Goal: Task Accomplishment & Management: Use online tool/utility

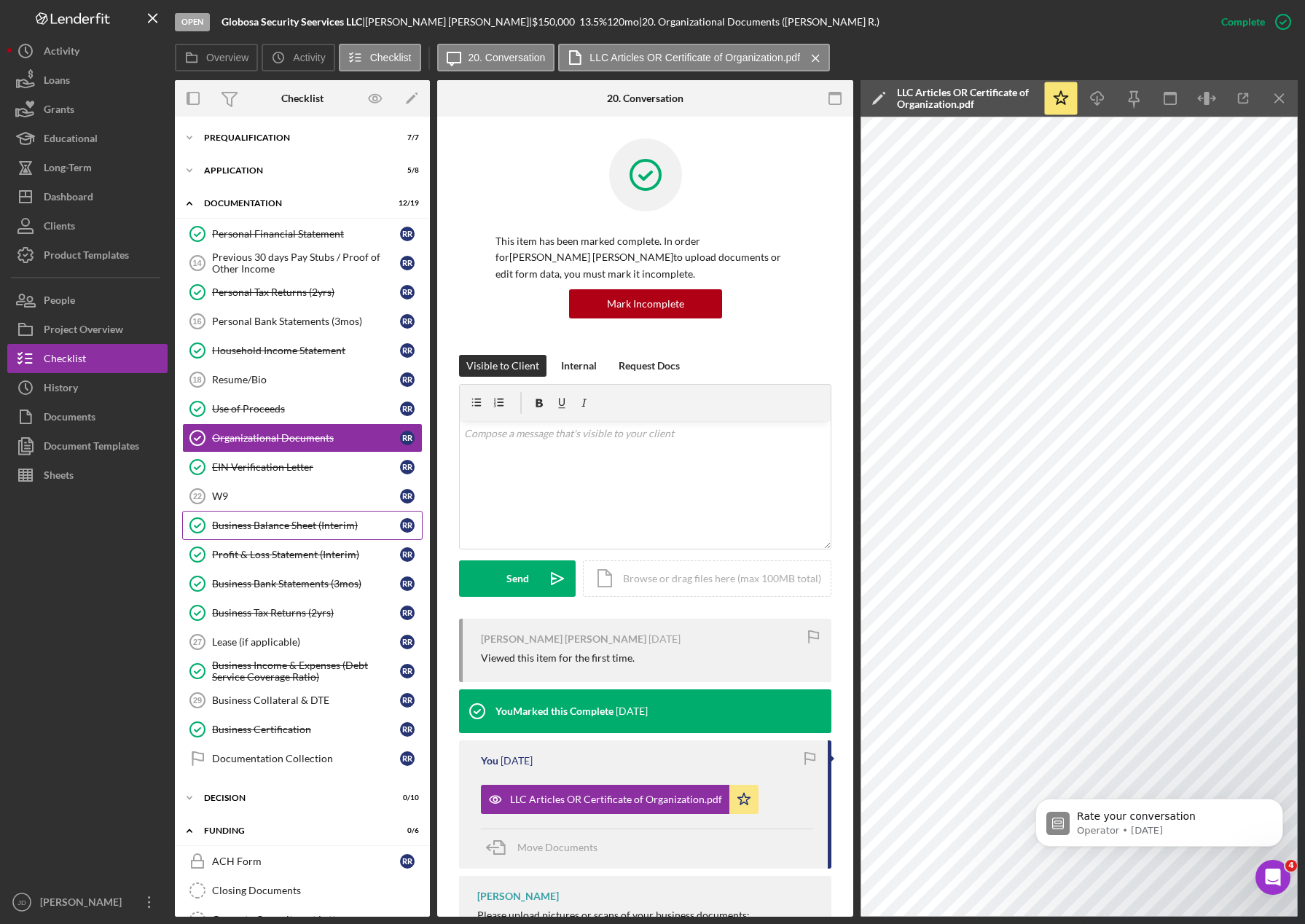
click at [307, 523] on div "Business Balance Sheet (Interim)" at bounding box center [306, 526] width 188 height 12
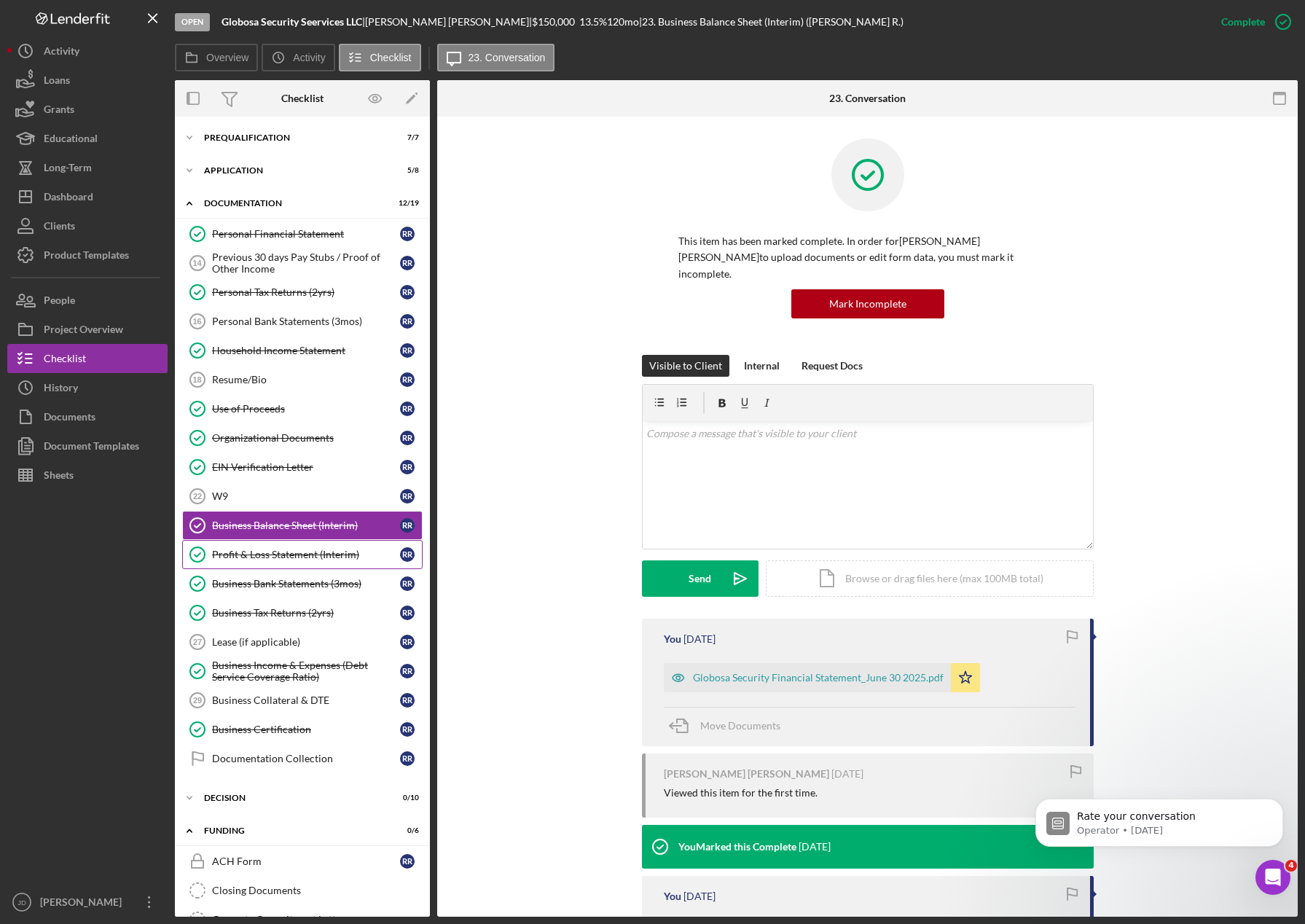
click at [304, 560] on div "Profit & Loss Statement (Interim)" at bounding box center [306, 554] width 188 height 12
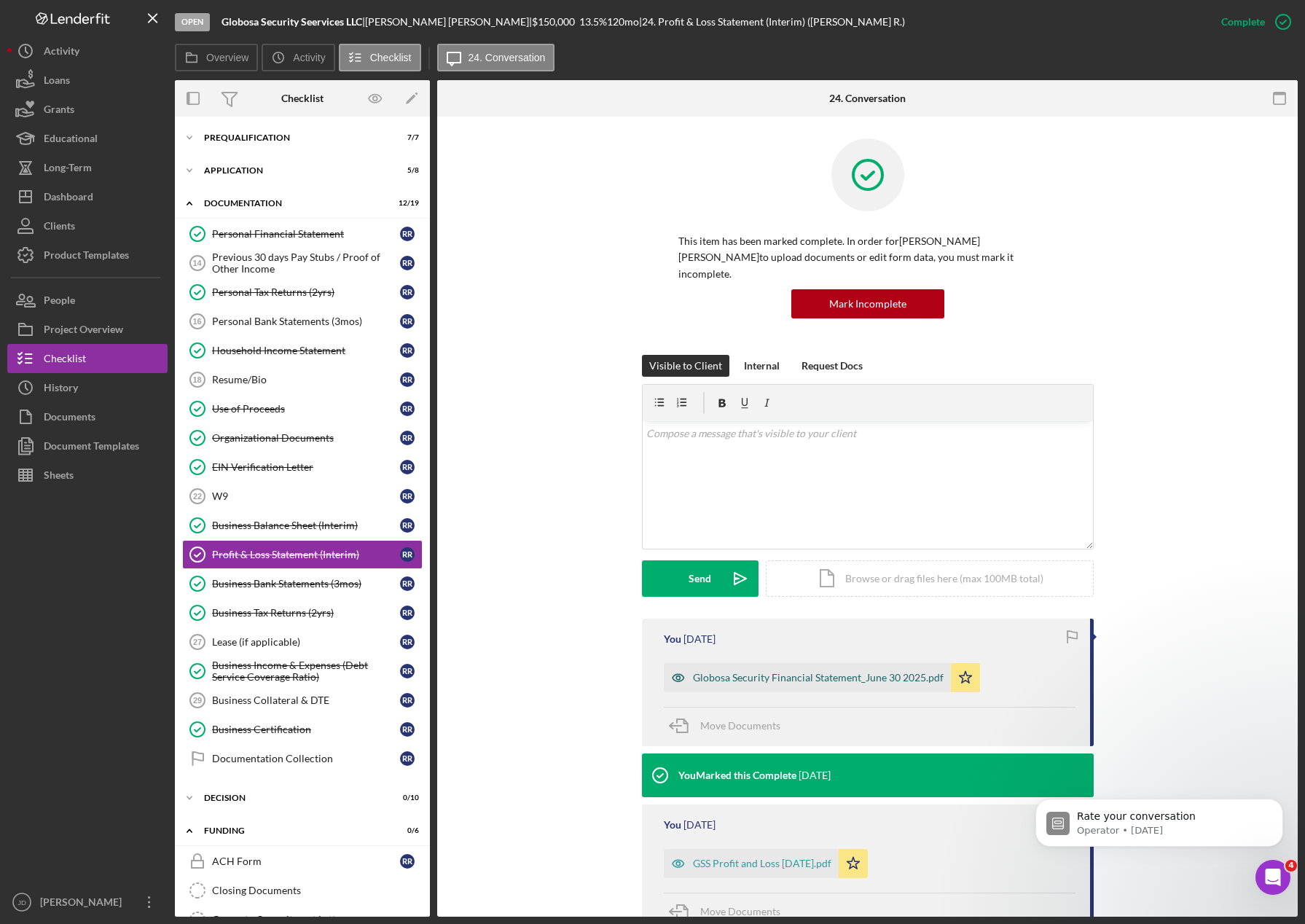
click at [864, 672] on div "Globosa Security Financial Statement_June 30 2025.pdf" at bounding box center [818, 678] width 251 height 12
